Goal: Find specific page/section

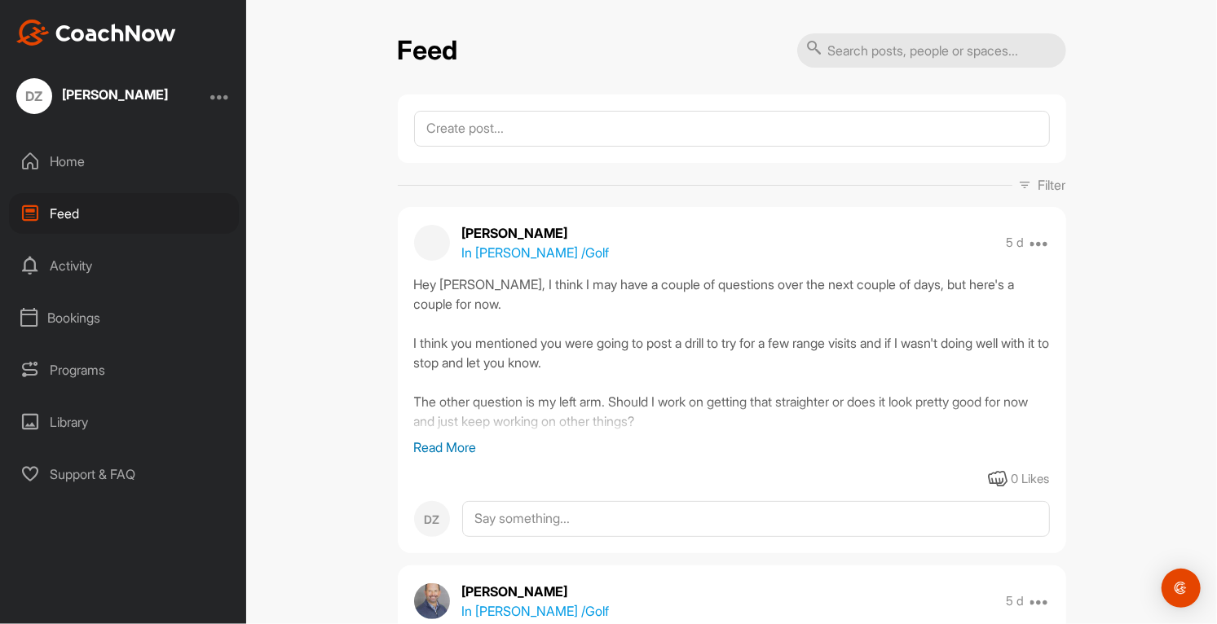
click at [102, 161] on div "Home" at bounding box center [124, 161] width 230 height 41
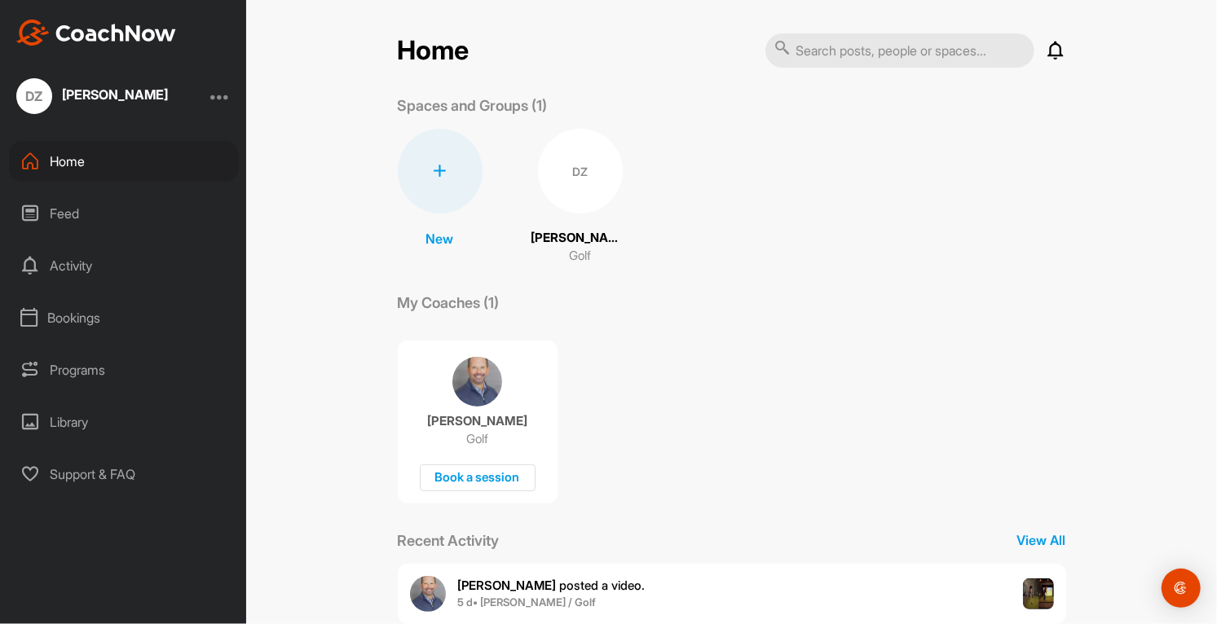
click at [490, 418] on p "[PERSON_NAME]" at bounding box center [477, 421] width 100 height 16
